Goal: Navigation & Orientation: Find specific page/section

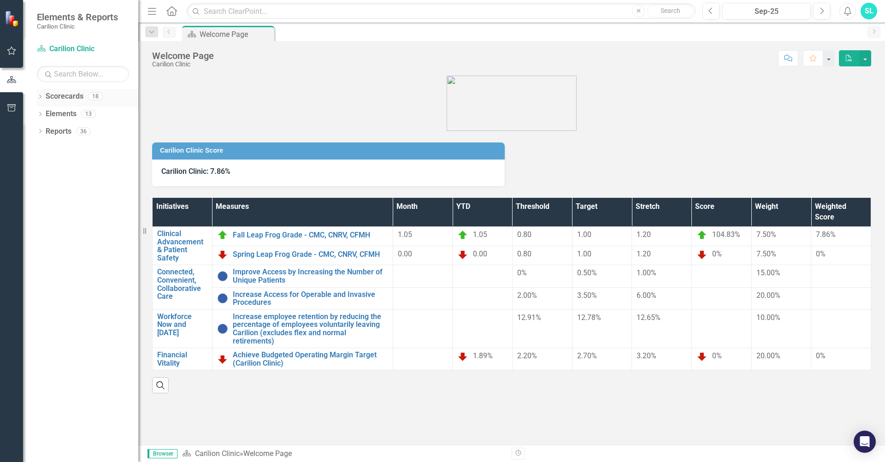
click at [38, 97] on icon "Dropdown" at bounding box center [40, 97] width 6 height 5
click at [46, 110] on div "Dropdown" at bounding box center [45, 114] width 7 height 8
click at [71, 134] on link "Carilion Clinic Vision 2025 Scorecard" at bounding box center [99, 131] width 78 height 11
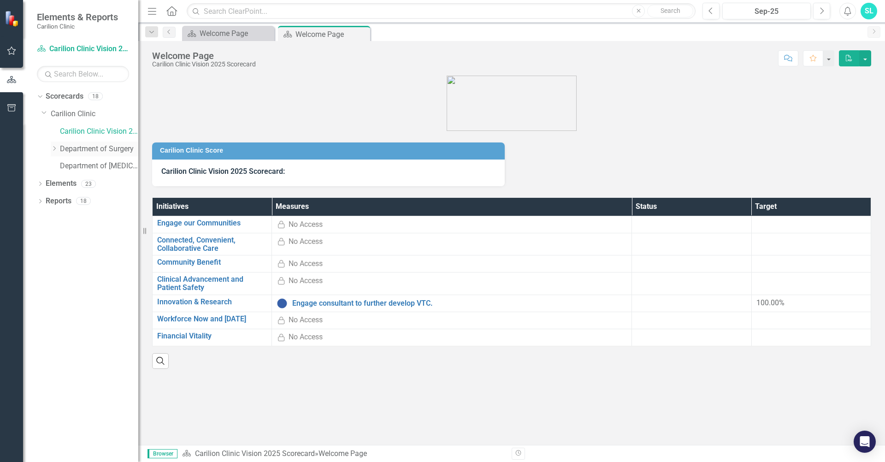
click at [78, 144] on link "Department of Surgery" at bounding box center [99, 149] width 78 height 11
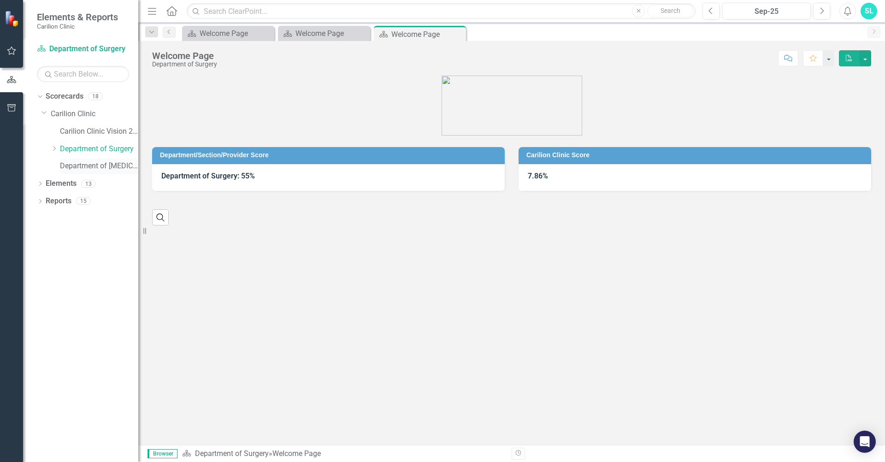
click at [82, 164] on link "Department of [MEDICAL_DATA]" at bounding box center [99, 166] width 78 height 11
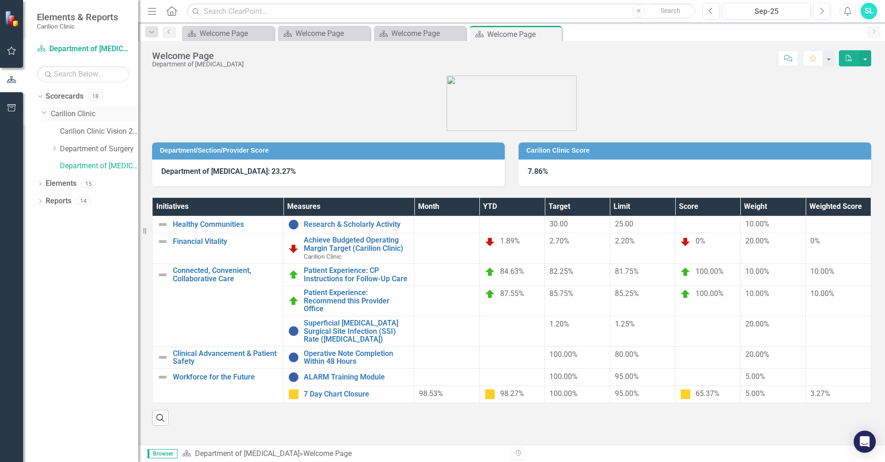
click at [76, 113] on link "Carilion Clinic" at bounding box center [95, 114] width 88 height 11
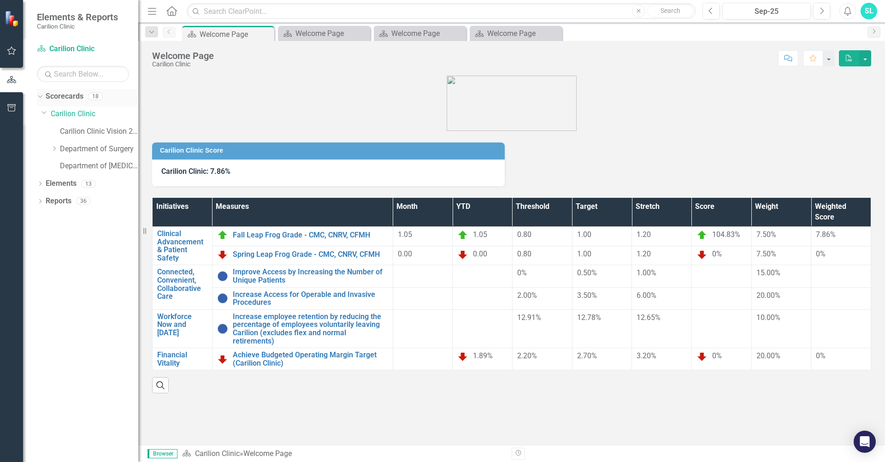
click at [66, 98] on link "Scorecards" at bounding box center [65, 96] width 38 height 11
click at [63, 184] on link "Elements" at bounding box center [61, 183] width 31 height 11
click at [40, 186] on icon "Dropdown" at bounding box center [40, 184] width 6 height 5
click at [40, 186] on icon "Dropdown" at bounding box center [38, 183] width 5 height 6
click at [58, 202] on link "Reports" at bounding box center [59, 201] width 26 height 11
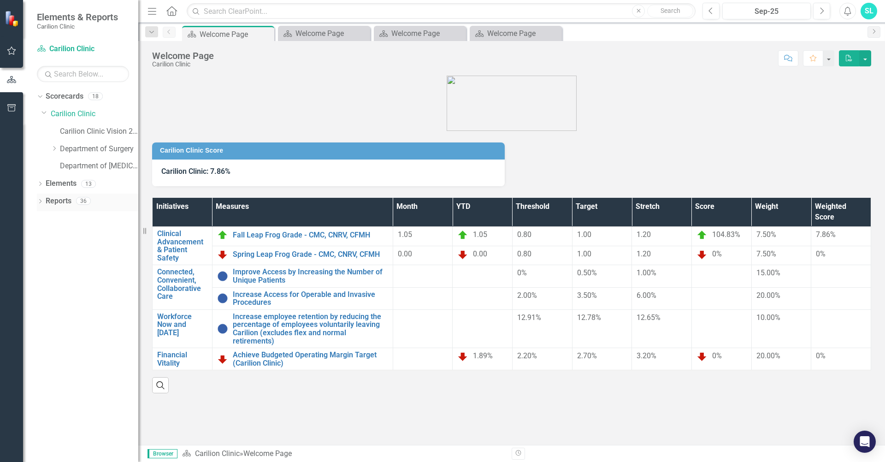
click at [39, 204] on icon "Dropdown" at bounding box center [40, 202] width 6 height 5
click at [39, 204] on icon "Dropdown" at bounding box center [38, 200] width 5 height 6
click at [712, 15] on button "Previous" at bounding box center [711, 11] width 17 height 17
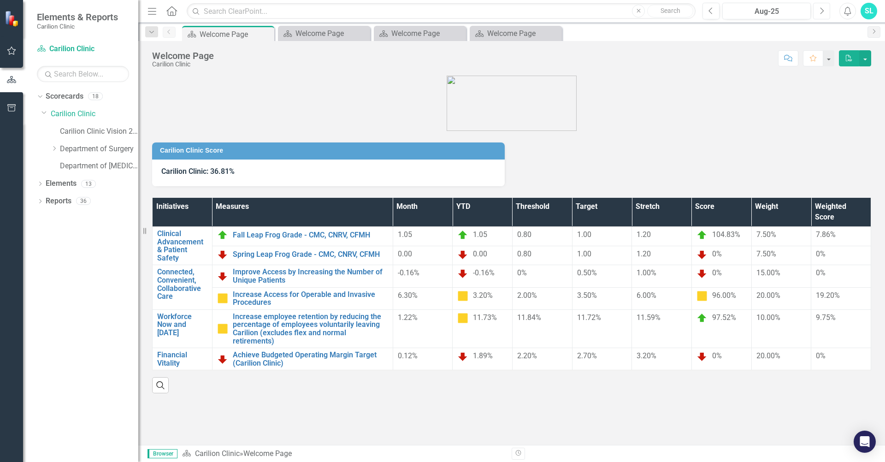
click at [821, 11] on icon "Next" at bounding box center [821, 11] width 5 height 8
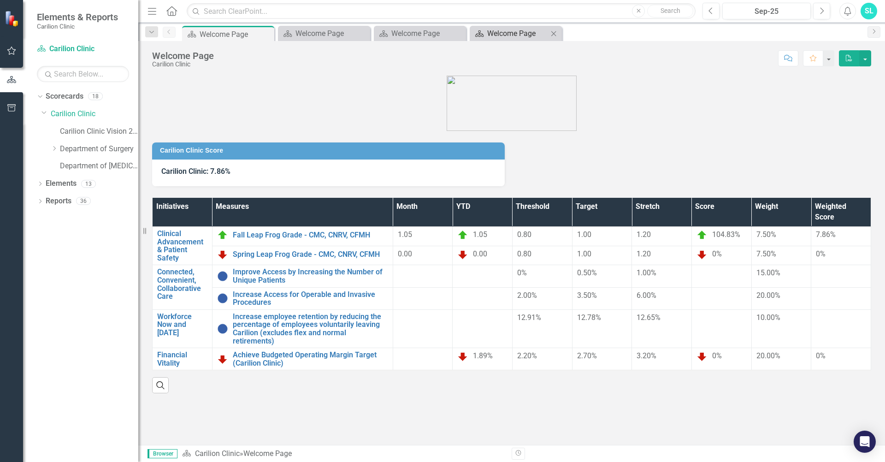
drag, startPoint x: 542, startPoint y: 25, endPoint x: 541, endPoint y: 30, distance: 4.8
click at [542, 26] on div "Dropdown Search Scorecard Welcome Page Pin Scorecard Welcome Page Close Scoreca…" at bounding box center [511, 32] width 747 height 18
click at [557, 33] on icon "Close" at bounding box center [553, 33] width 9 height 7
click at [459, 34] on icon "Close" at bounding box center [457, 33] width 9 height 7
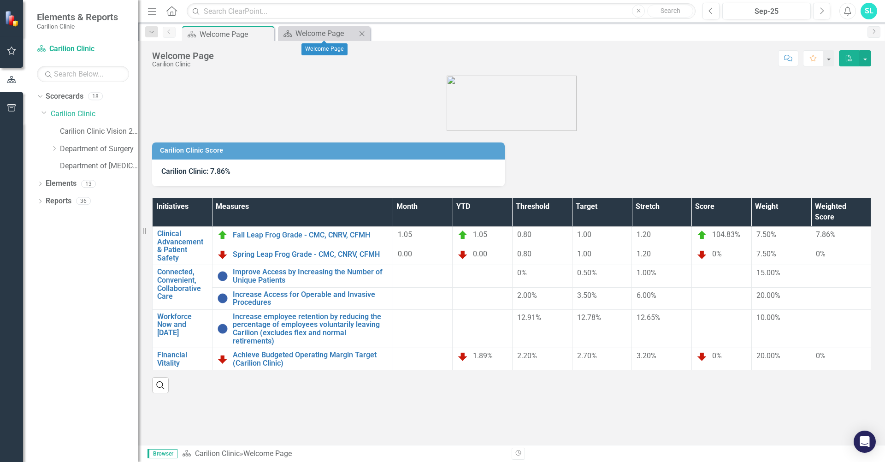
click at [362, 36] on icon "Close" at bounding box center [361, 33] width 9 height 7
click at [265, 271] on link "Improve Access by Increasing the Number of Unique Patients" at bounding box center [310, 276] width 155 height 16
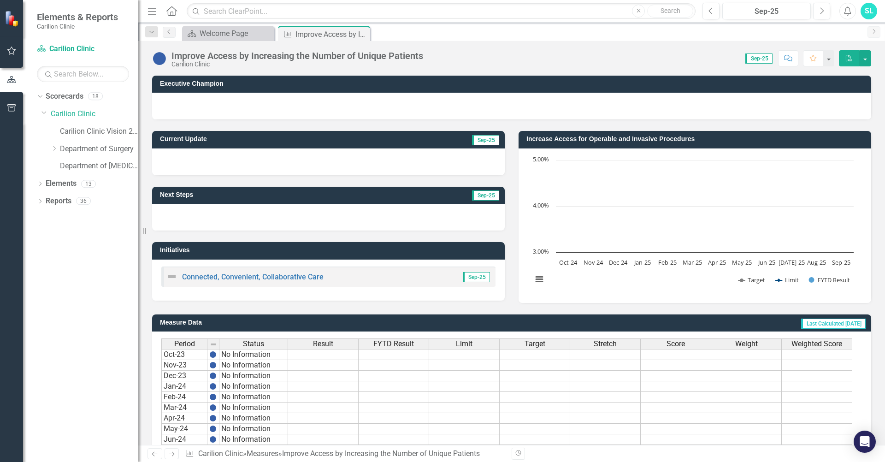
click at [873, 35] on link "Next" at bounding box center [874, 32] width 13 height 12
click at [224, 30] on div "Welcome Page" at bounding box center [230, 34] width 61 height 12
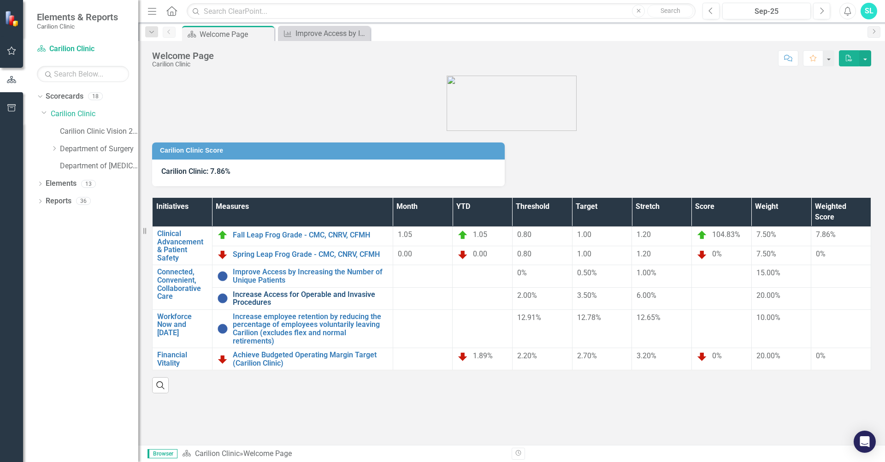
click at [268, 292] on link "Increase Access for Operable and Invasive Procedures" at bounding box center [310, 299] width 155 height 16
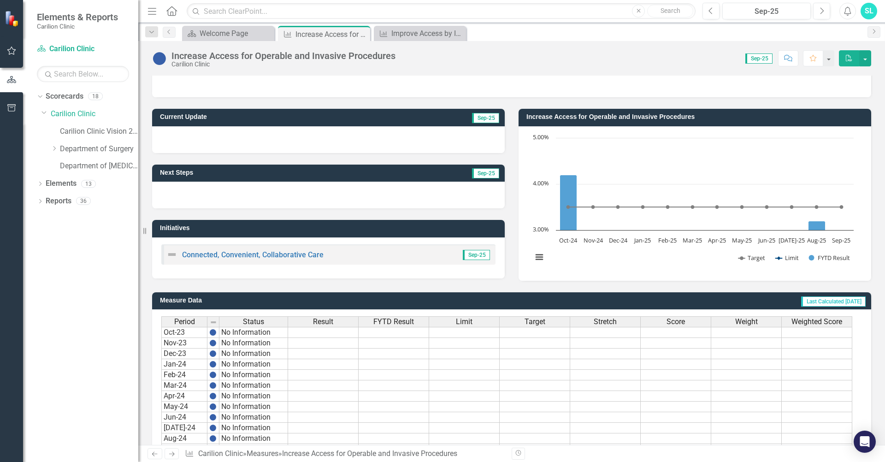
scroll to position [182, 0]
